Goal: Check status: Check status

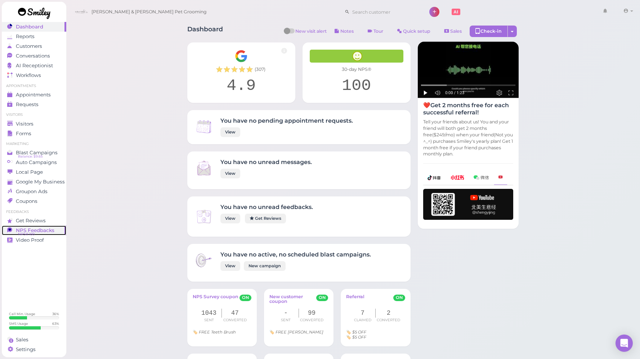
click at [25, 232] on span "NPS® 100" at bounding box center [26, 234] width 17 height 6
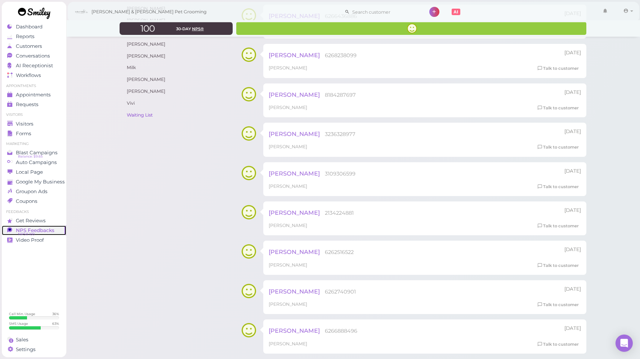
scroll to position [379, 0]
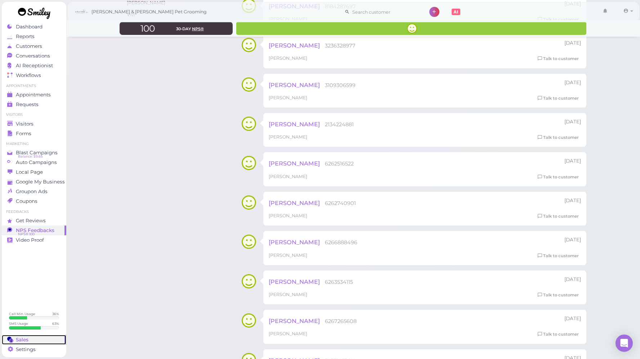
click at [25, 340] on span "Sales" at bounding box center [22, 340] width 13 height 6
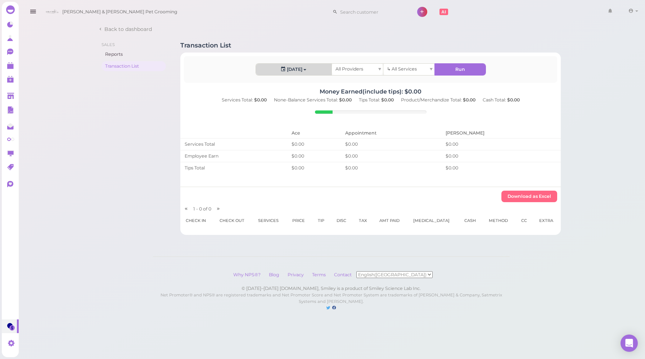
click at [305, 69] on span "button" at bounding box center [304, 69] width 3 height 1
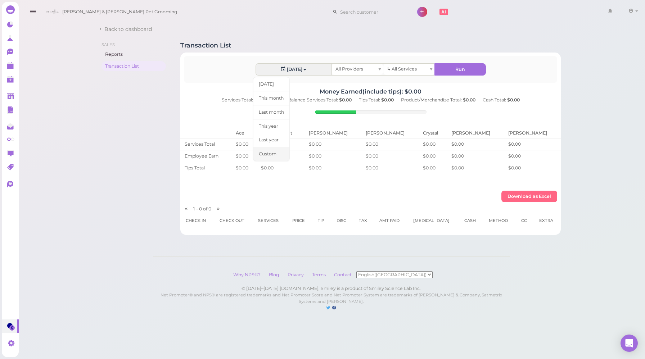
click at [269, 156] on link "Custom" at bounding box center [271, 154] width 37 height 14
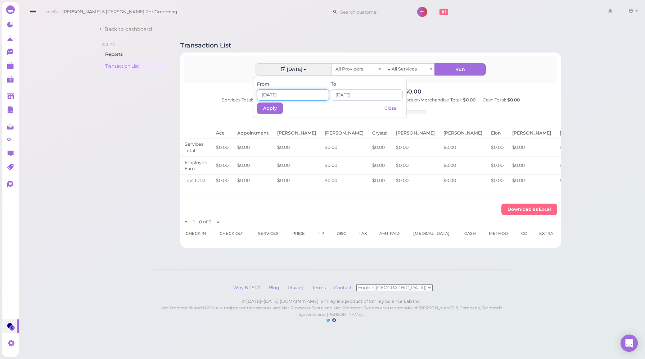
click at [278, 93] on input at bounding box center [293, 95] width 72 height 12
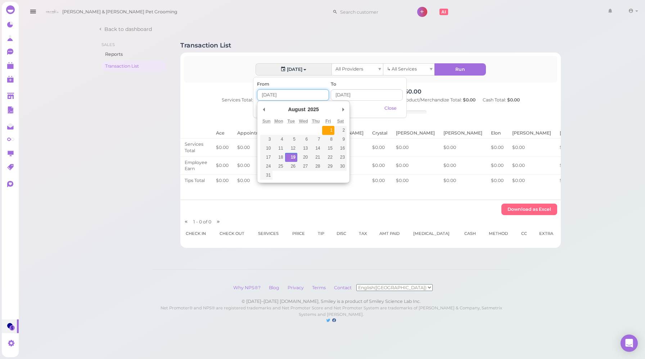
type input "[DATE]"
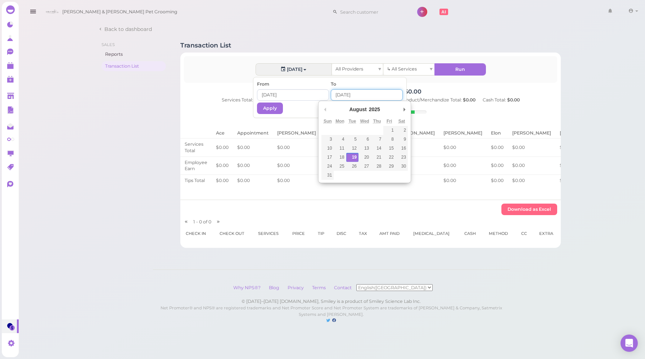
click at [343, 94] on input "Use the arrow keys to pick a date" at bounding box center [367, 95] width 72 height 12
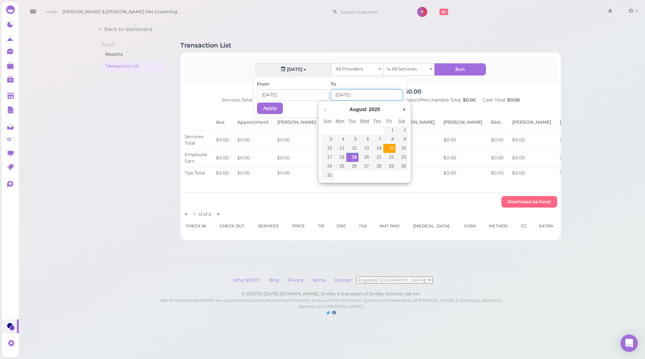
type input "[DATE]"
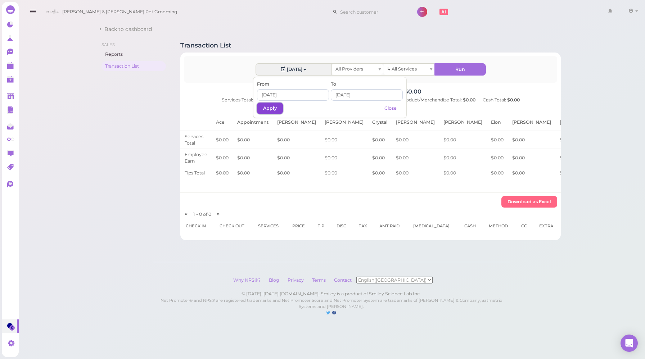
click at [276, 110] on button "Apply" at bounding box center [270, 109] width 26 height 12
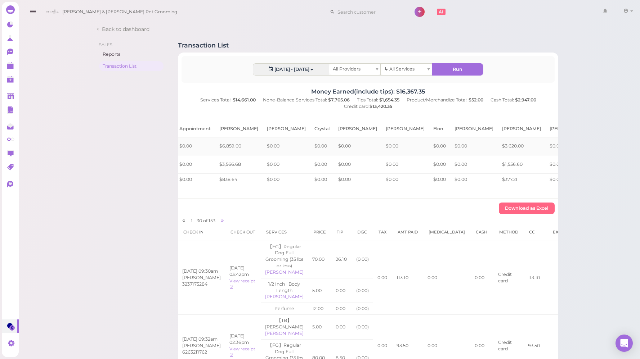
scroll to position [0, 117]
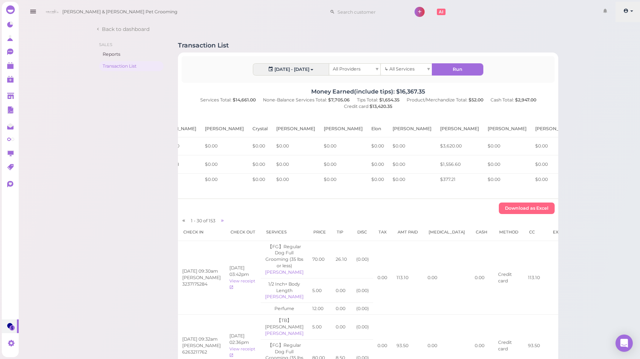
drag, startPoint x: 630, startPoint y: 10, endPoint x: 629, endPoint y: 14, distance: 3.7
click at [630, 10] on link at bounding box center [628, 12] width 26 height 20
click at [608, 56] on link "Logout" at bounding box center [615, 54] width 50 height 9
